Goal: Navigation & Orientation: Find specific page/section

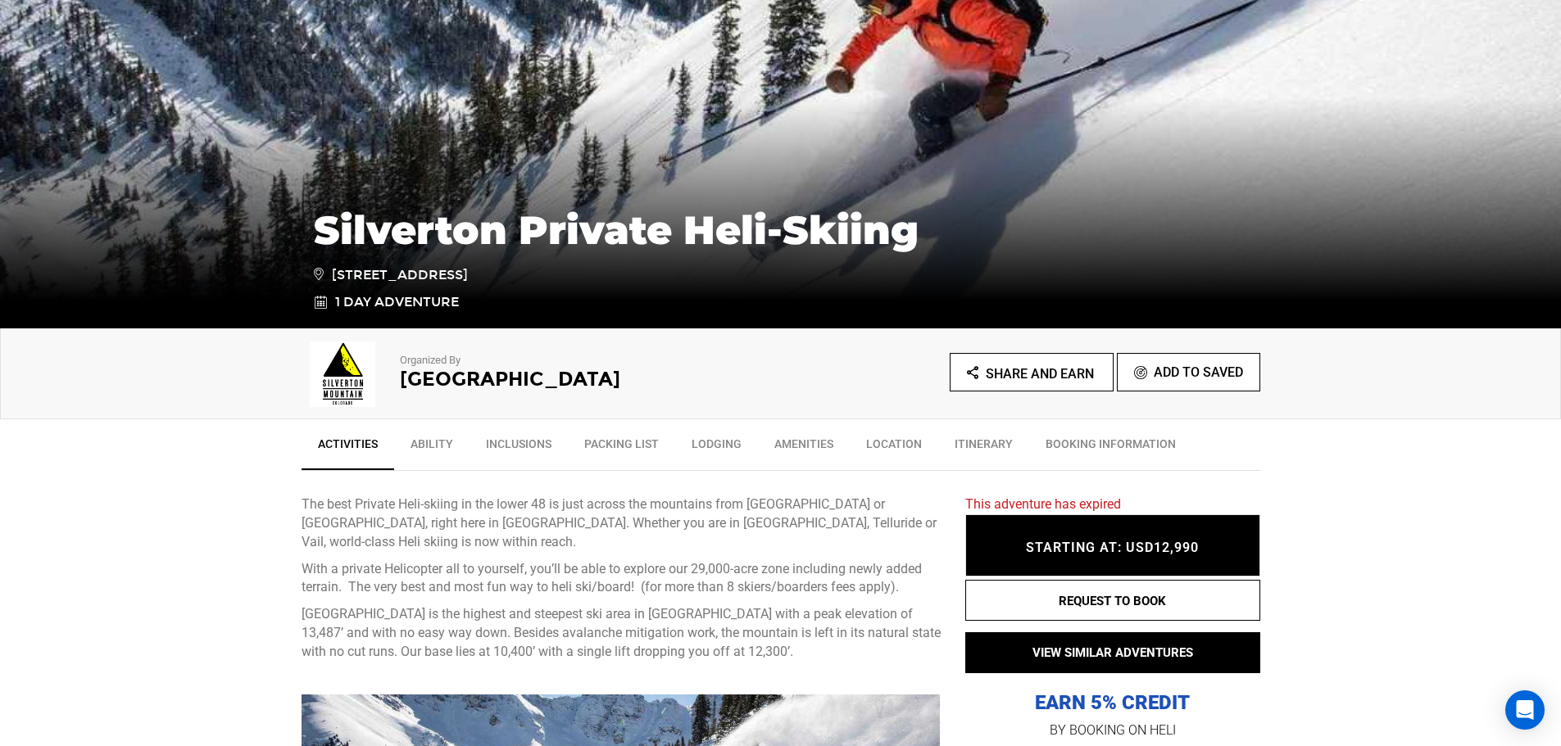
scroll to position [246, 0]
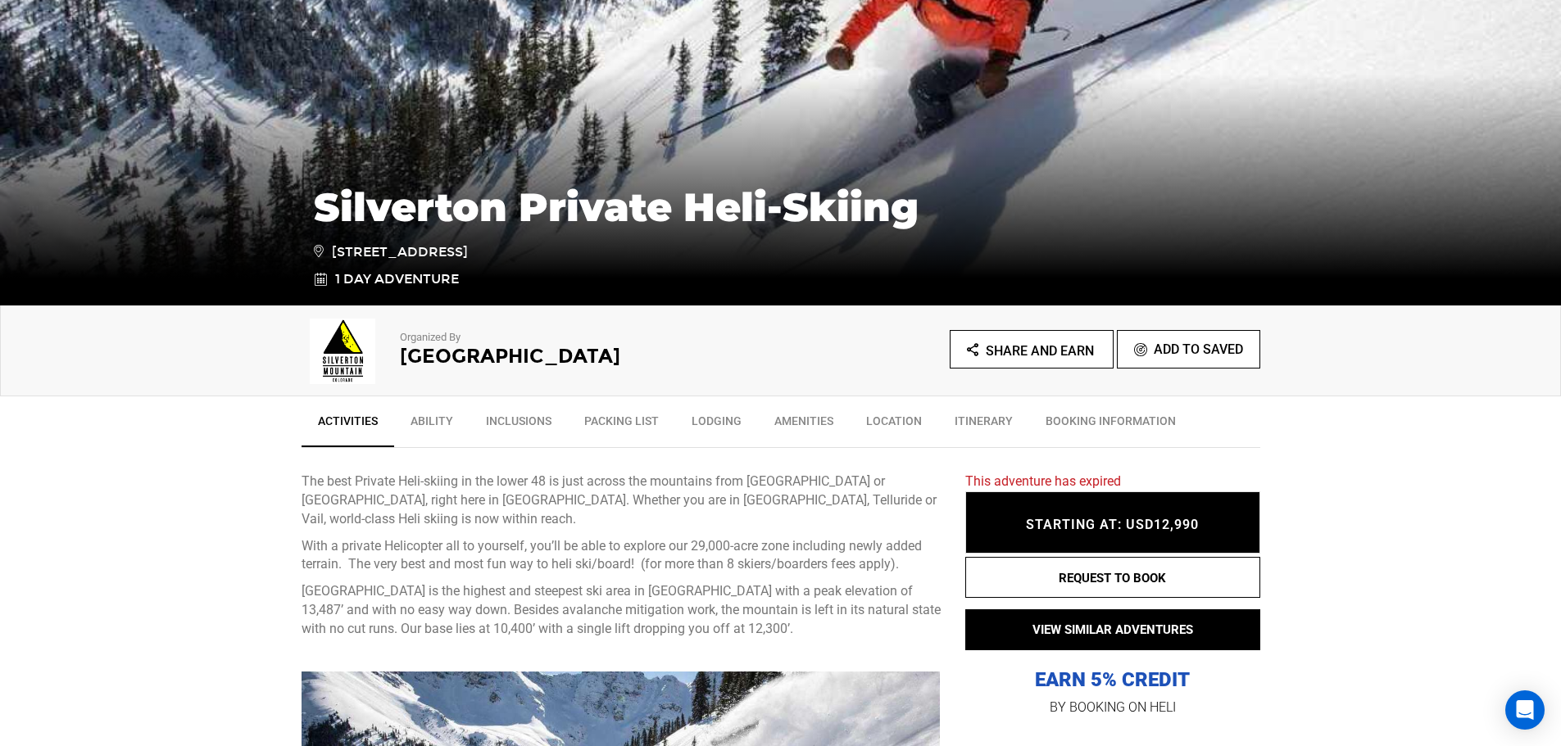
click at [1074, 359] on icon "Share and Earn" at bounding box center [1030, 351] width 127 height 20
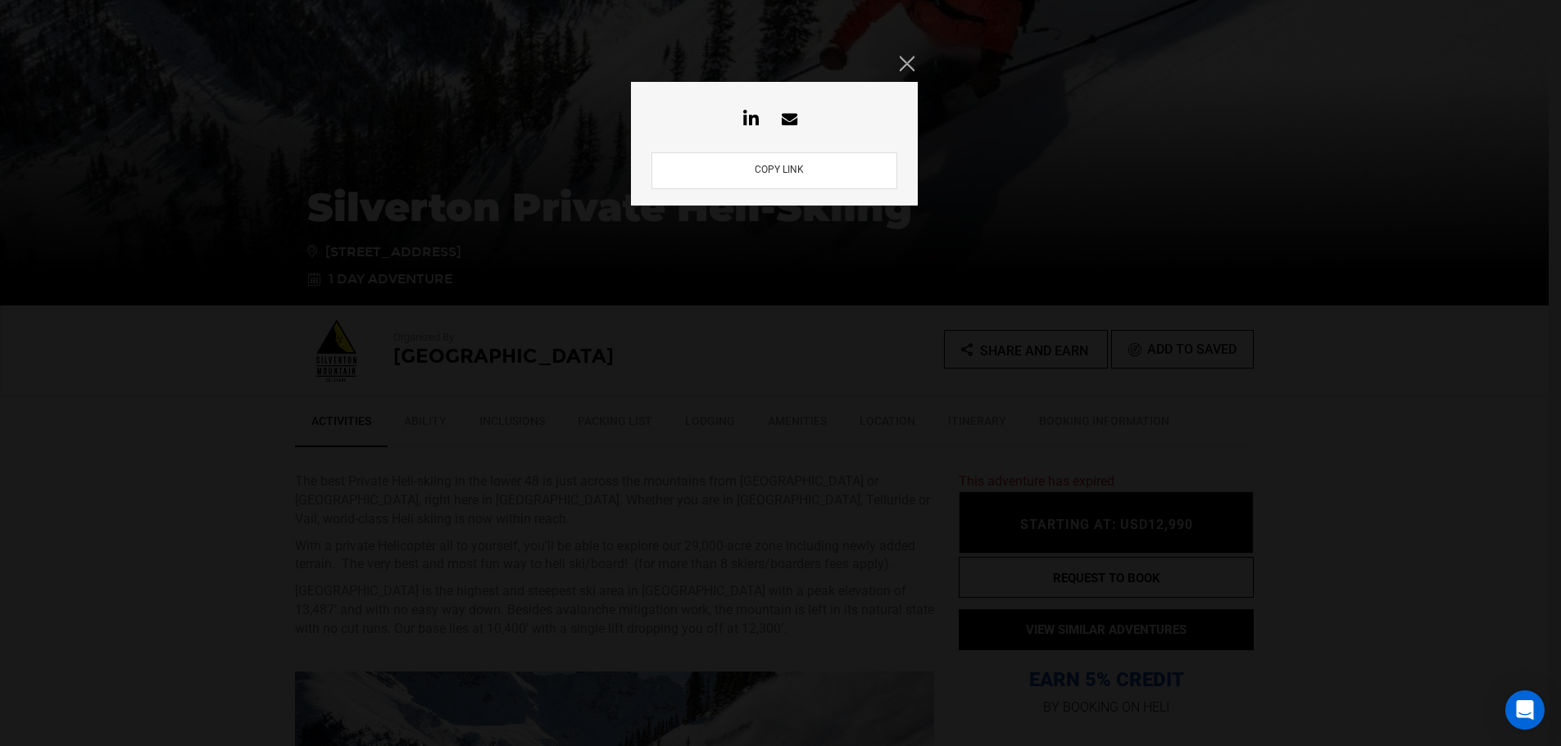
click at [910, 61] on icon "Close" at bounding box center [907, 63] width 15 height 15
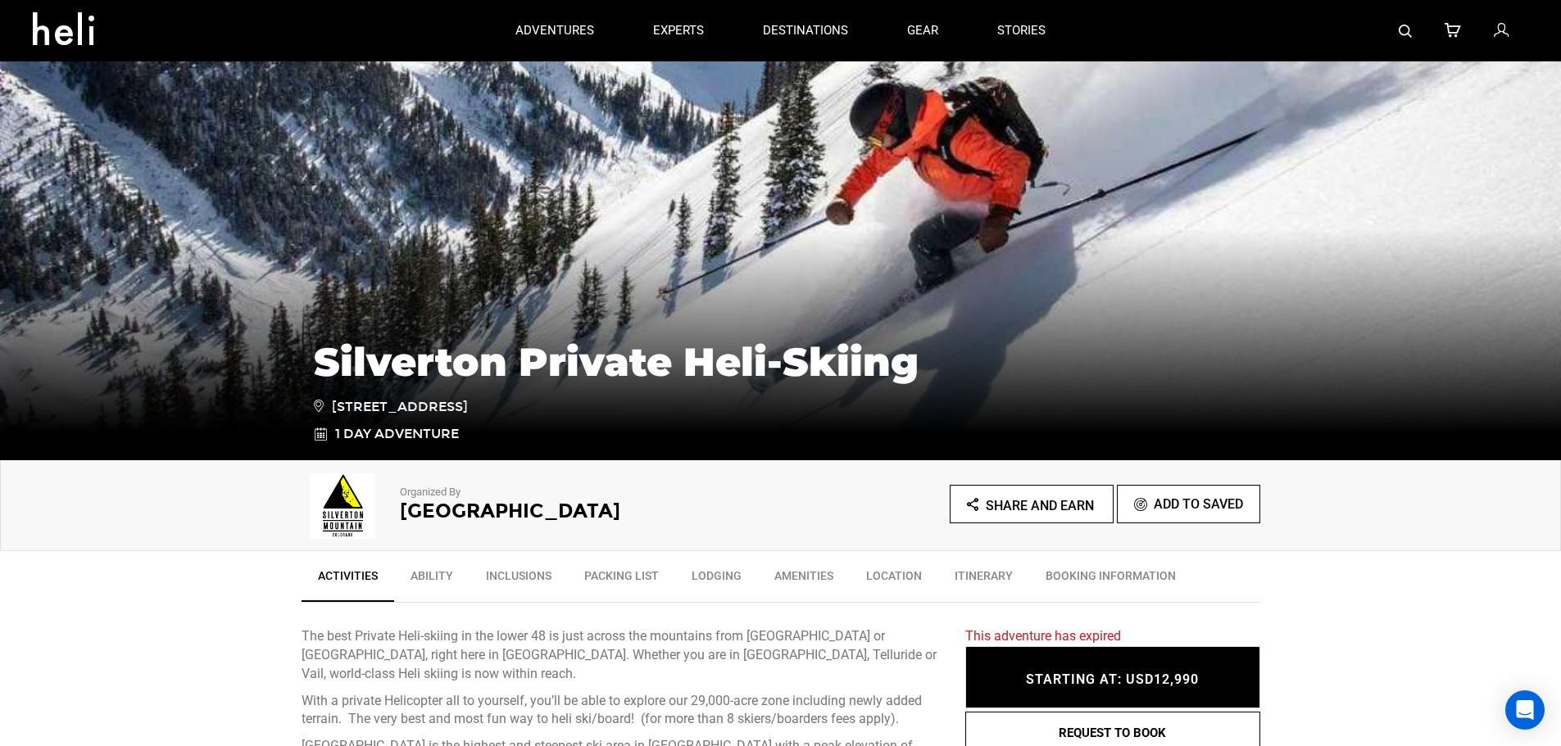
scroll to position [0, 0]
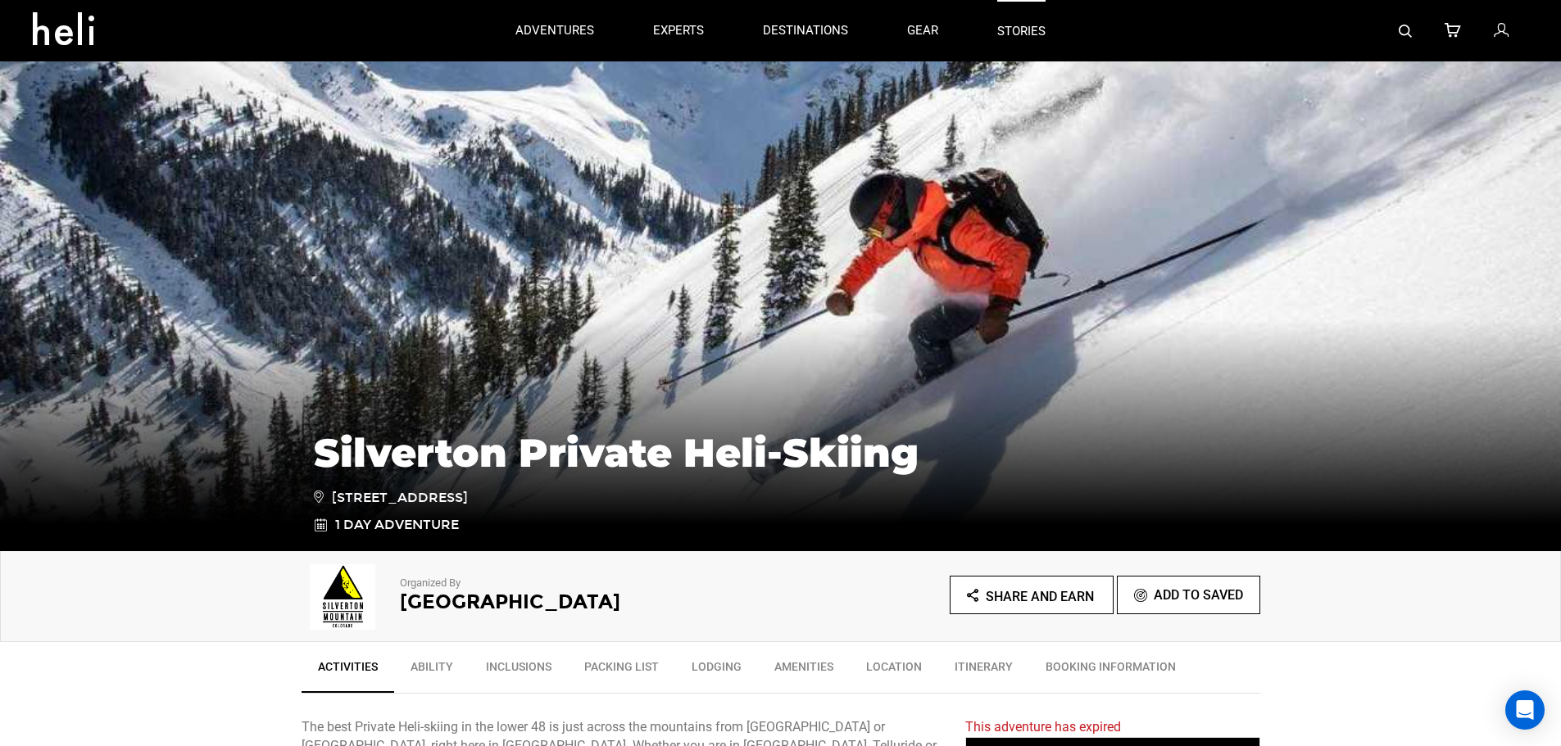
click at [1030, 29] on link "stories" at bounding box center [1021, 30] width 48 height 61
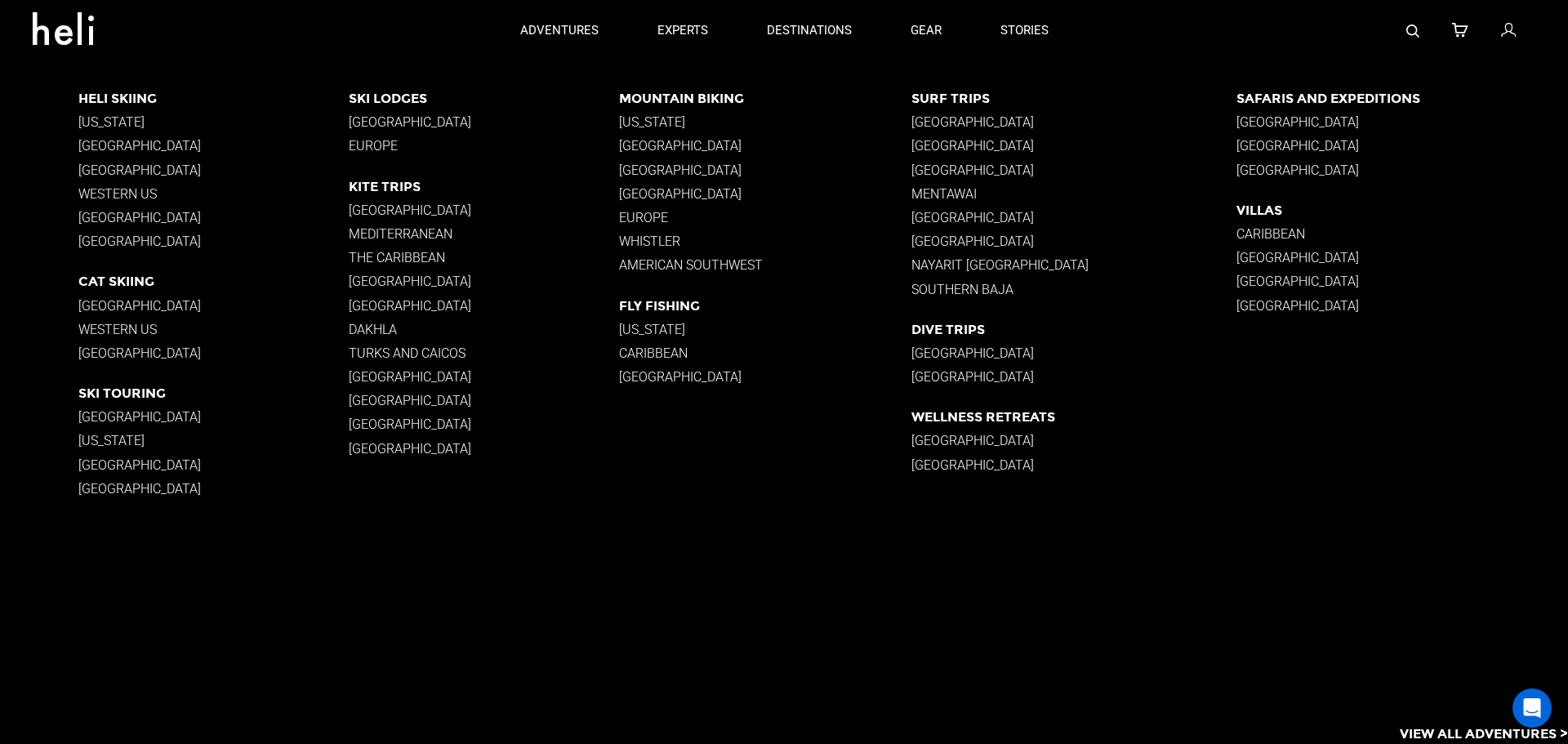
click at [132, 196] on p "Western US" at bounding box center [213, 194] width 270 height 16
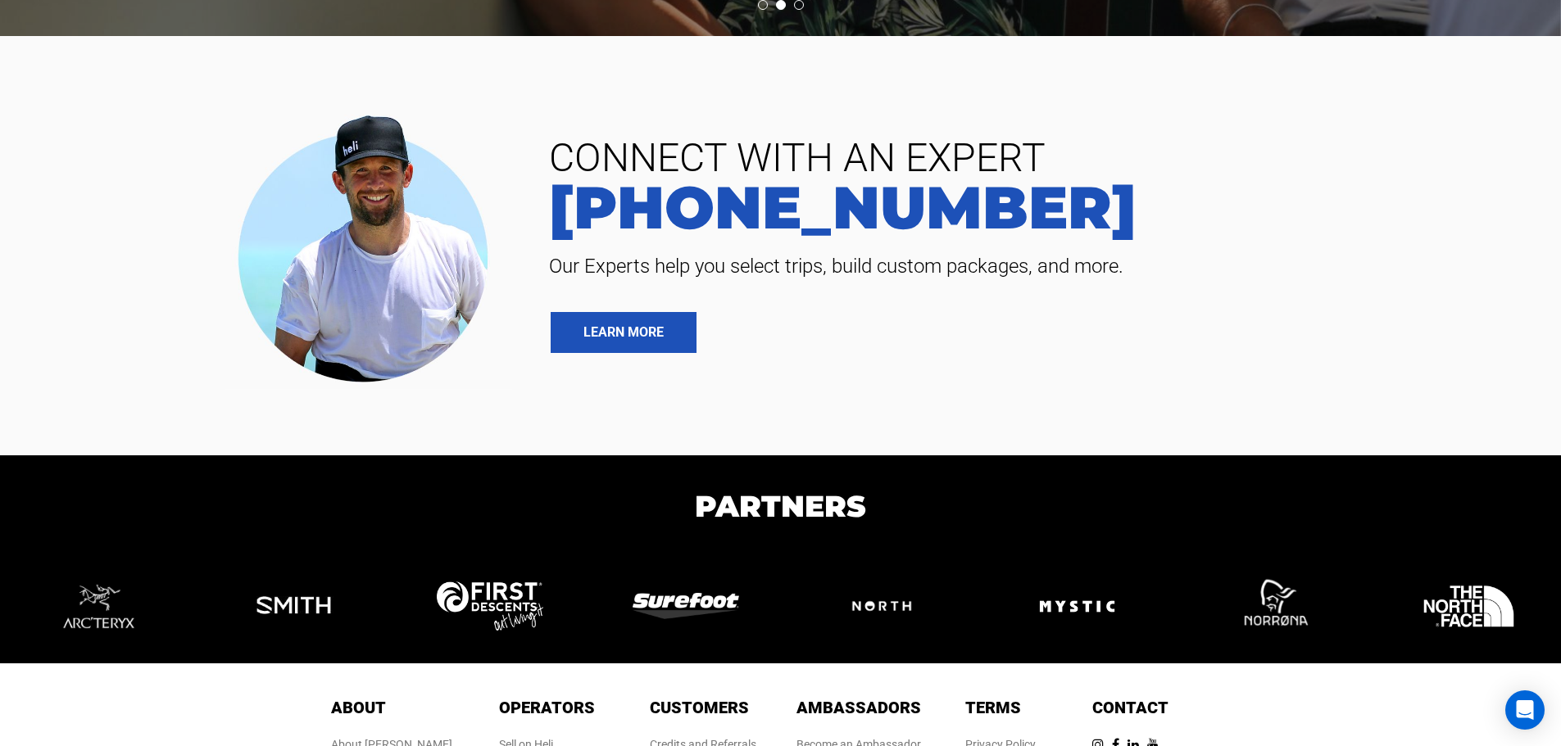
scroll to position [3656, 0]
